Goal: Information Seeking & Learning: Learn about a topic

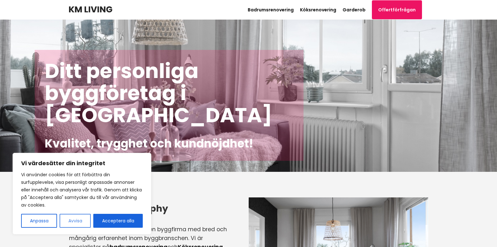
click at [79, 218] on button "Avvisa" at bounding box center [75, 221] width 31 height 14
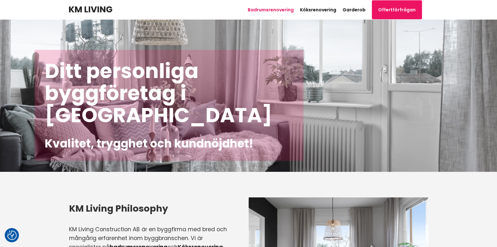
click at [275, 9] on link "Badrumsrenovering" at bounding box center [271, 10] width 46 height 6
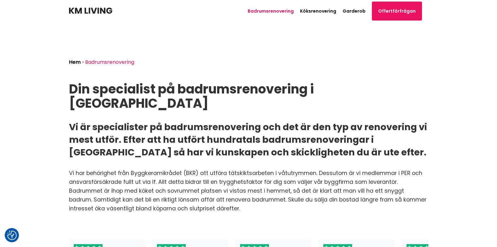
scroll to position [0, 32]
click at [275, 9] on link "Badrumsrenovering" at bounding box center [271, 11] width 46 height 6
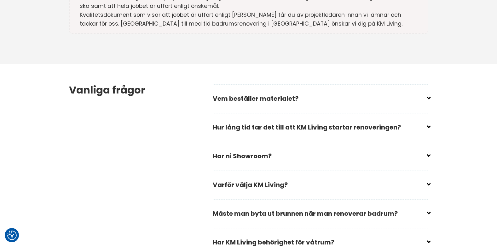
scroll to position [1818, 0]
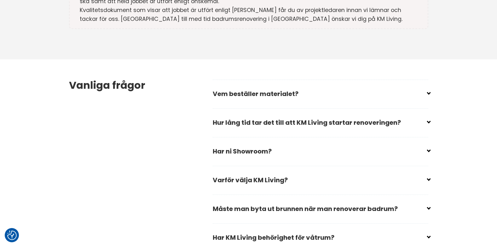
click at [410, 86] on input "checkbox" at bounding box center [322, 90] width 216 height 9
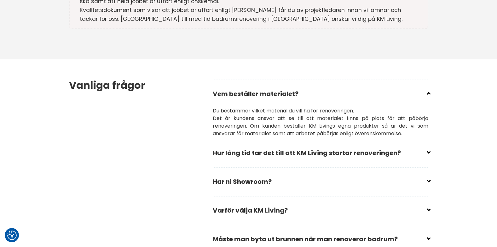
click at [409, 86] on input "checkbox" at bounding box center [322, 90] width 216 height 9
checkbox input "true"
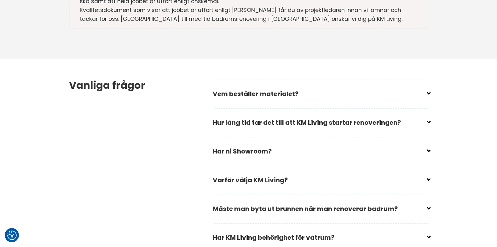
click at [410, 115] on input "checkbox" at bounding box center [322, 119] width 216 height 9
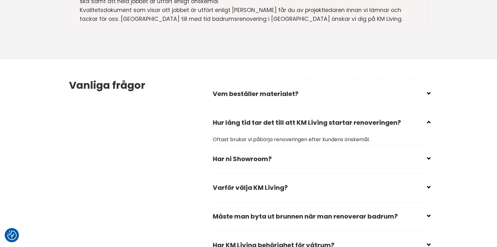
click at [410, 115] on input "checkbox" at bounding box center [322, 119] width 216 height 9
checkbox input "true"
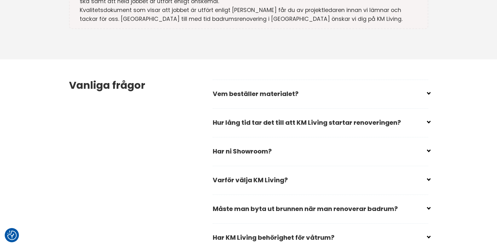
click at [393, 144] on input "checkbox" at bounding box center [322, 148] width 216 height 9
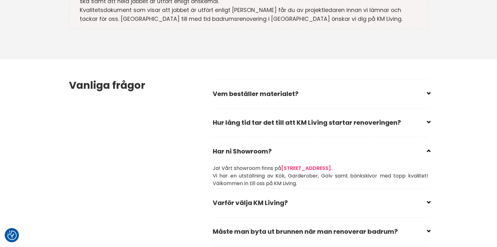
click at [394, 144] on input "checkbox" at bounding box center [322, 148] width 216 height 9
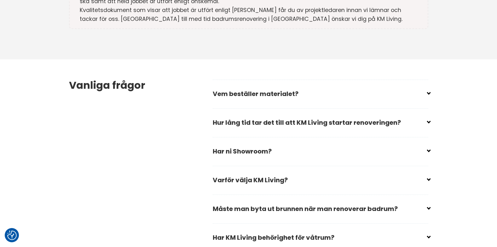
click at [394, 144] on input "checkbox" at bounding box center [322, 148] width 216 height 9
checkbox input "false"
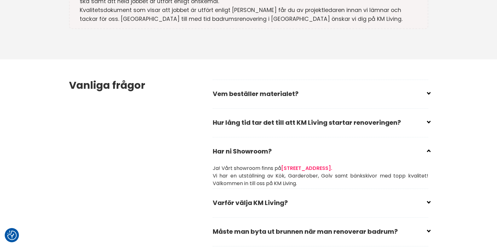
click at [414, 224] on input "checkbox" at bounding box center [322, 228] width 216 height 9
checkbox input "false"
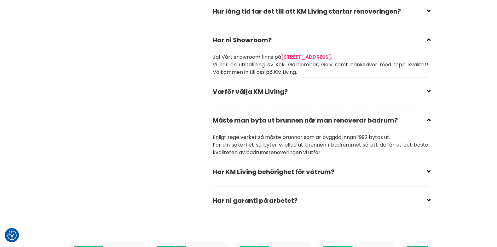
scroll to position [1960, 0]
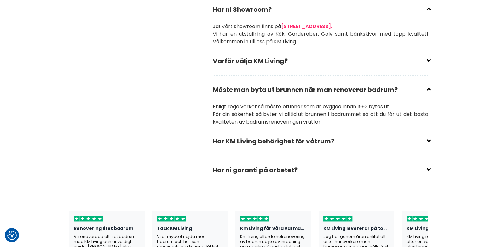
click at [403, 134] on input "checkbox" at bounding box center [322, 138] width 216 height 9
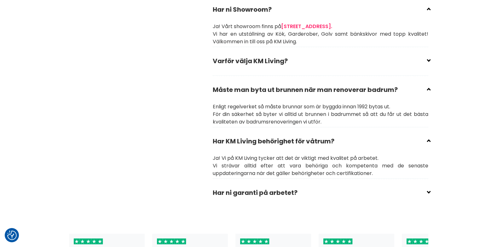
click at [403, 134] on input "checkbox" at bounding box center [322, 138] width 216 height 9
checkbox input "true"
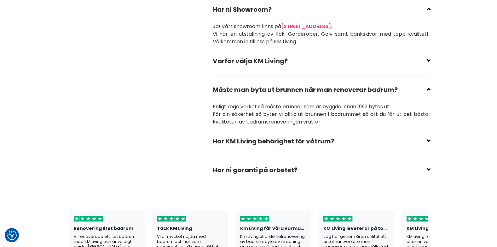
click at [400, 162] on input "checkbox" at bounding box center [322, 166] width 216 height 9
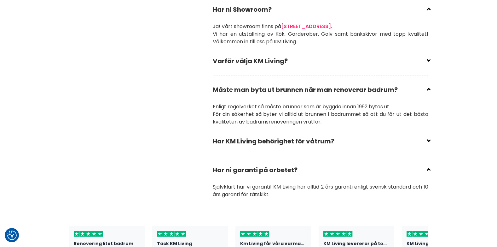
click at [400, 162] on input "checkbox" at bounding box center [322, 166] width 216 height 9
checkbox input "true"
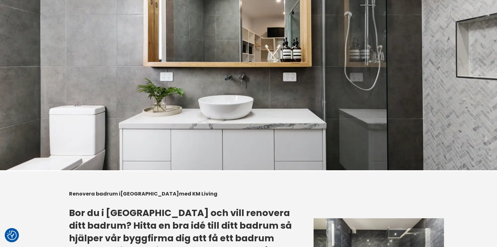
scroll to position [367, 0]
